Goal: Check status: Check status

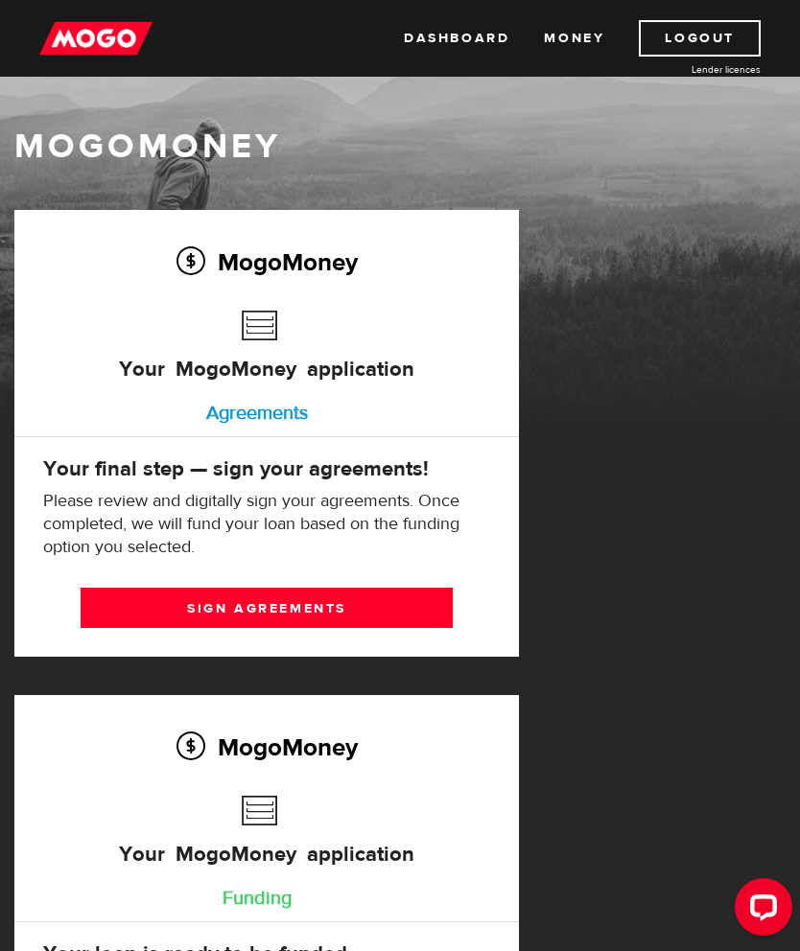
click at [314, 266] on h2 "MogoMoney" at bounding box center [266, 262] width 447 height 40
click at [573, 33] on link "Money" at bounding box center [574, 38] width 60 height 36
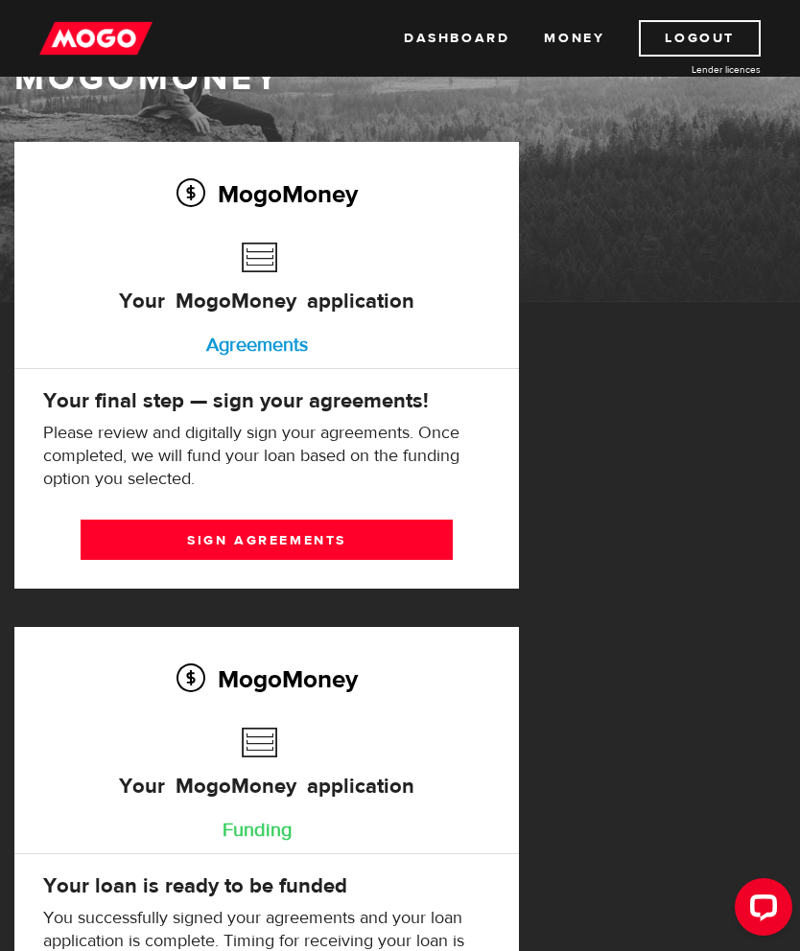
scroll to position [67, 0]
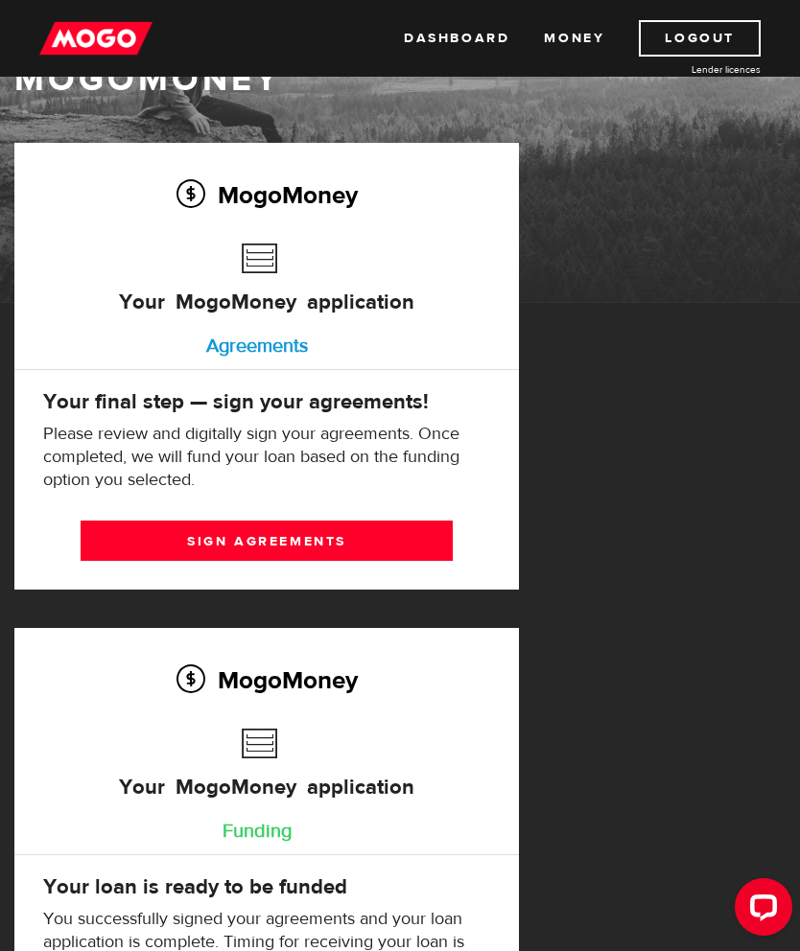
click at [274, 346] on div "Agreements" at bounding box center [257, 346] width 447 height 38
click at [279, 342] on div "Agreements" at bounding box center [257, 346] width 447 height 38
click at [274, 349] on div "Agreements" at bounding box center [257, 346] width 447 height 38
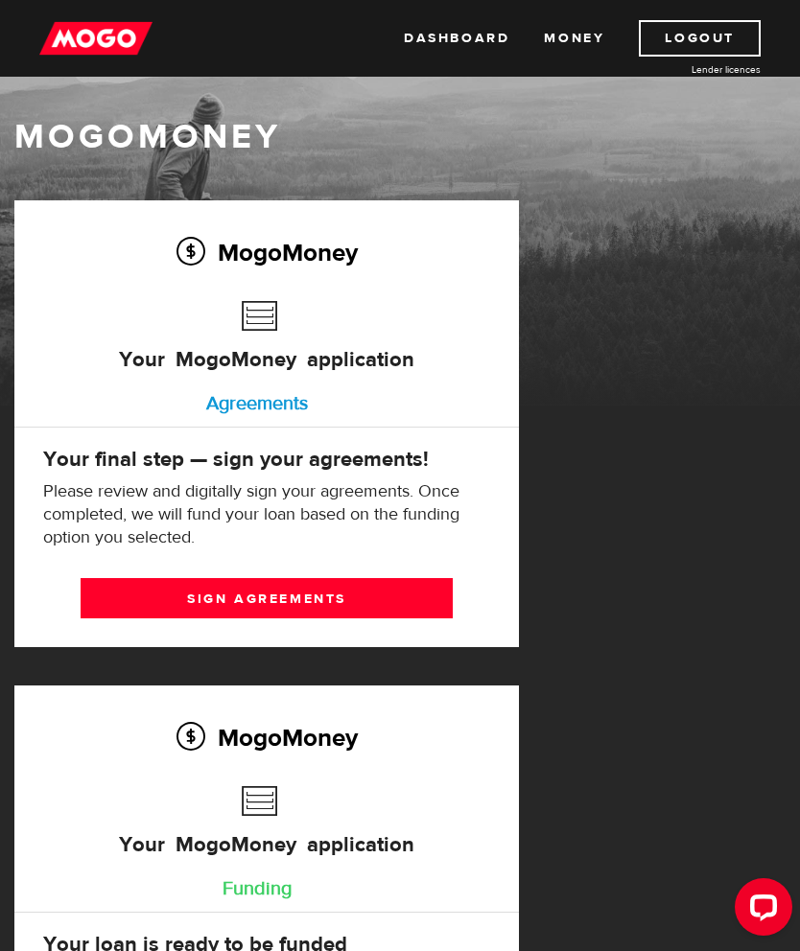
scroll to position [0, 0]
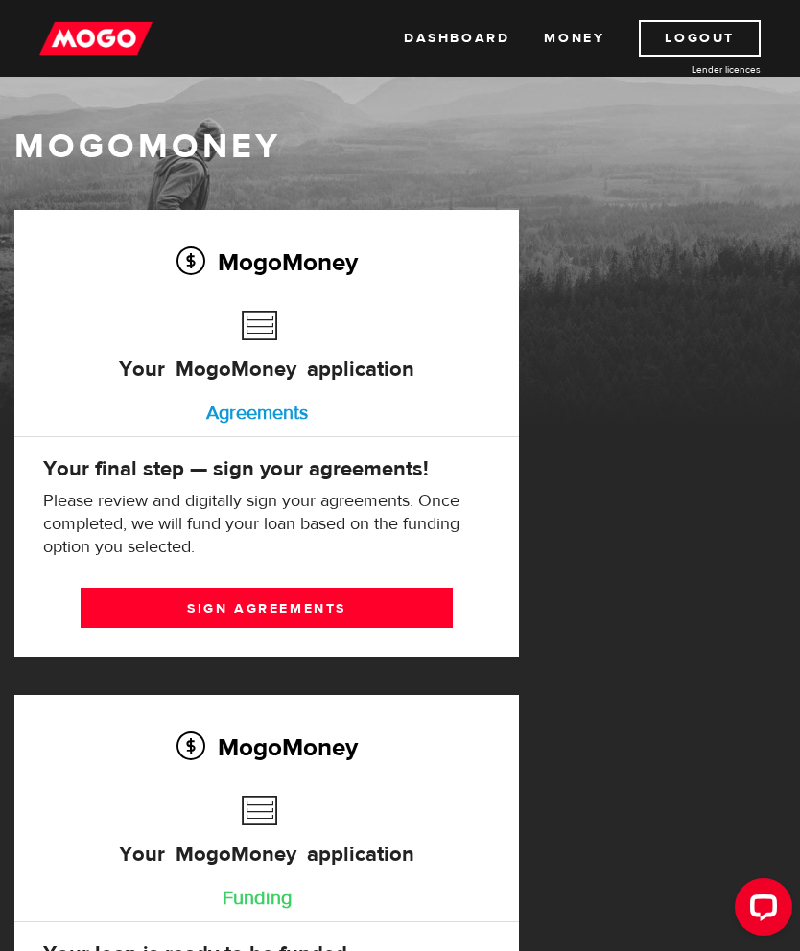
click at [286, 418] on div "Agreements" at bounding box center [257, 413] width 447 height 38
click at [283, 408] on div "Agreements" at bounding box center [257, 413] width 447 height 38
click at [352, 354] on h3 "Your MogoMoney application" at bounding box center [266, 355] width 295 height 109
click at [272, 327] on h3 "Your MogoMoney application" at bounding box center [266, 355] width 295 height 109
click at [468, 45] on link "Dashboard" at bounding box center [456, 38] width 105 height 36
